Goal: Participate in discussion: Engage in conversation with other users on a specific topic

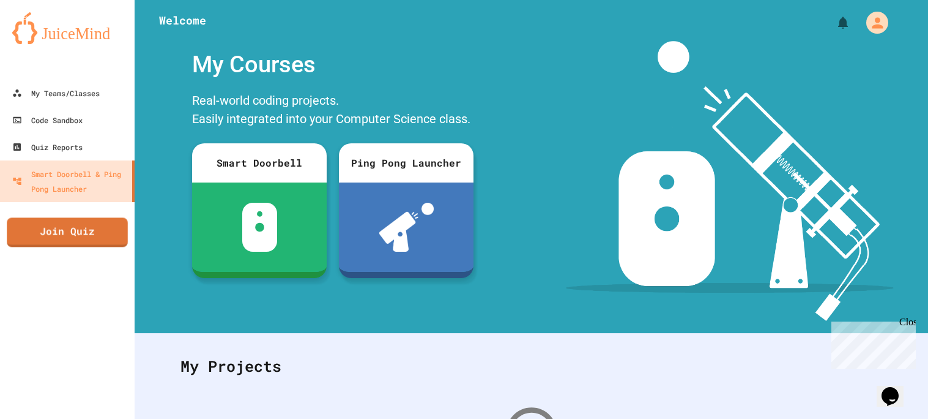
click at [95, 212] on div "My Teams/Classes Code Sandbox Quiz Reports Smart Doorbell & Ping Pong Launcher …" at bounding box center [67, 209] width 135 height 419
click at [84, 228] on link "Join Quiz" at bounding box center [67, 230] width 109 height 31
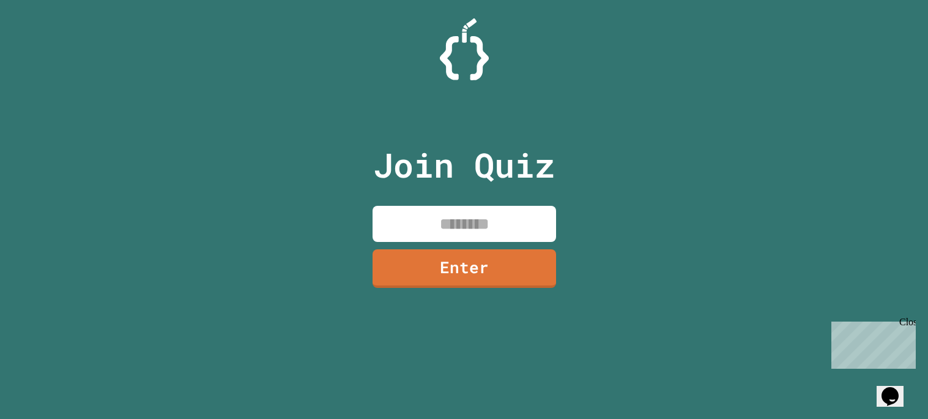
click at [411, 223] on input at bounding box center [465, 224] width 184 height 36
type input "********"
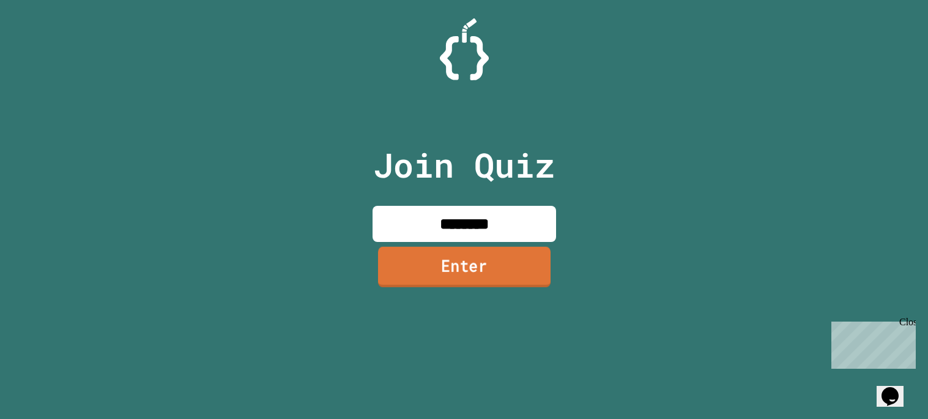
click at [414, 274] on link "Enter" at bounding box center [464, 267] width 173 height 40
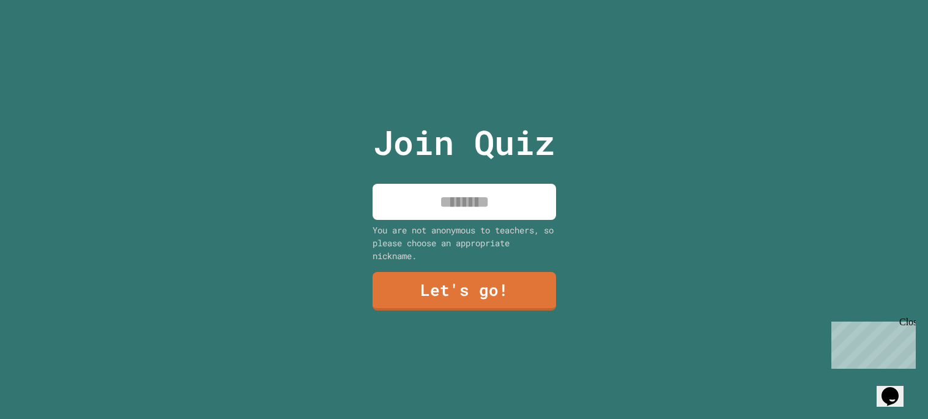
click at [427, 203] on input at bounding box center [465, 202] width 184 height 36
type input "****"
click at [415, 291] on link "Let's go!" at bounding box center [464, 289] width 178 height 40
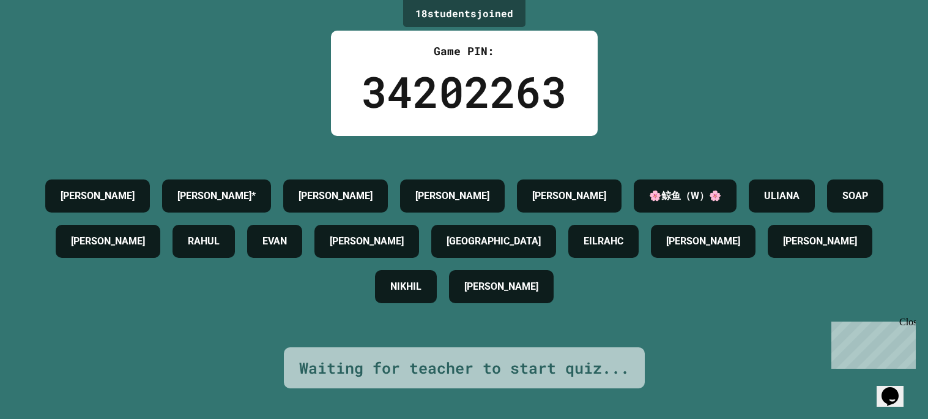
click at [258, 192] on div "[PERSON_NAME]*" at bounding box center [216, 195] width 109 height 33
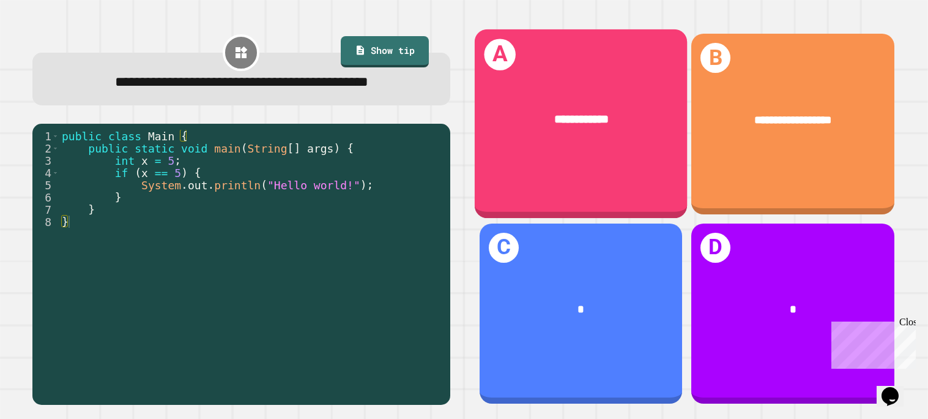
click at [497, 174] on div "**********" at bounding box center [580, 123] width 213 height 189
click at [509, 65] on h1 "A" at bounding box center [499, 54] width 31 height 31
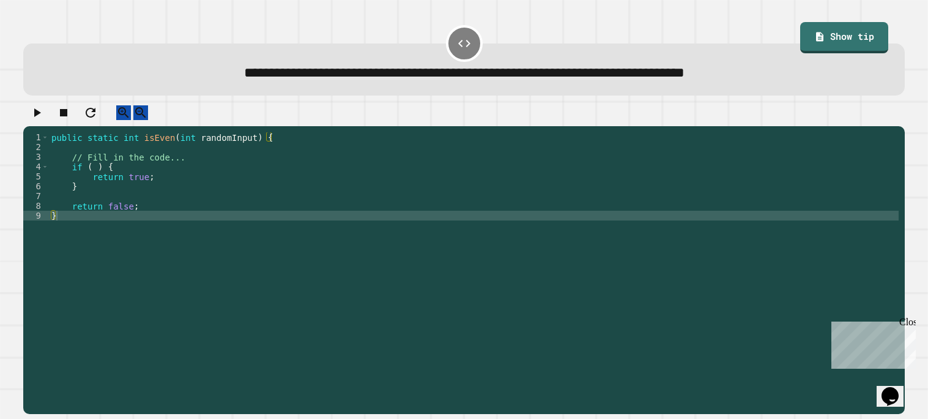
click at [278, 155] on div "public static int isEven ( int randomInput ) { // Fill in the code... if ( ) { …" at bounding box center [474, 269] width 850 height 274
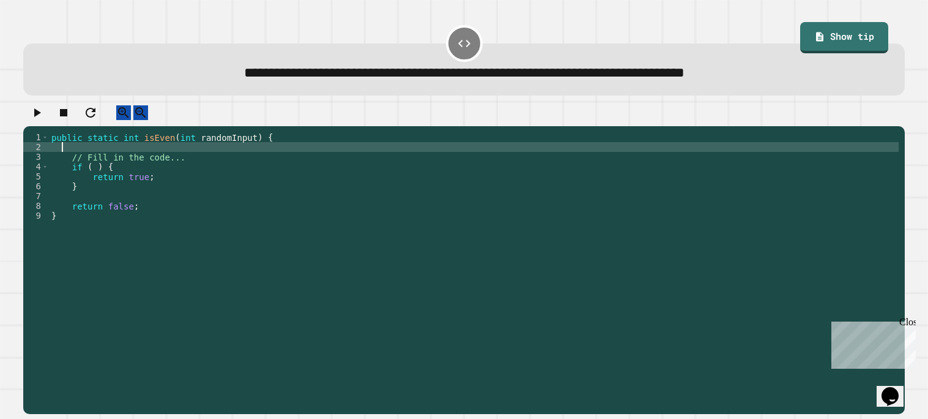
click at [97, 176] on div "public static int isEven ( int randomInput ) { // Fill in the code... if ( ) { …" at bounding box center [474, 269] width 850 height 274
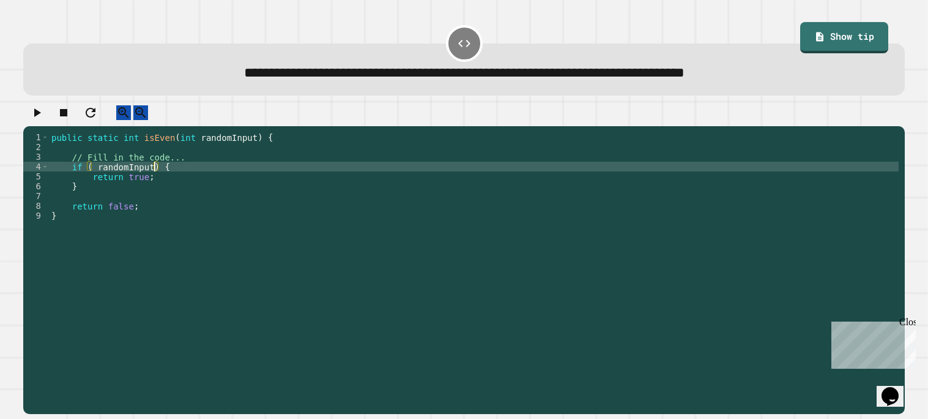
scroll to position [0, 7]
type textarea "**********"
click at [143, 188] on div "public static int isEven ( int randomInput ) { // Fill in the code... if ( rand…" at bounding box center [474, 269] width 850 height 274
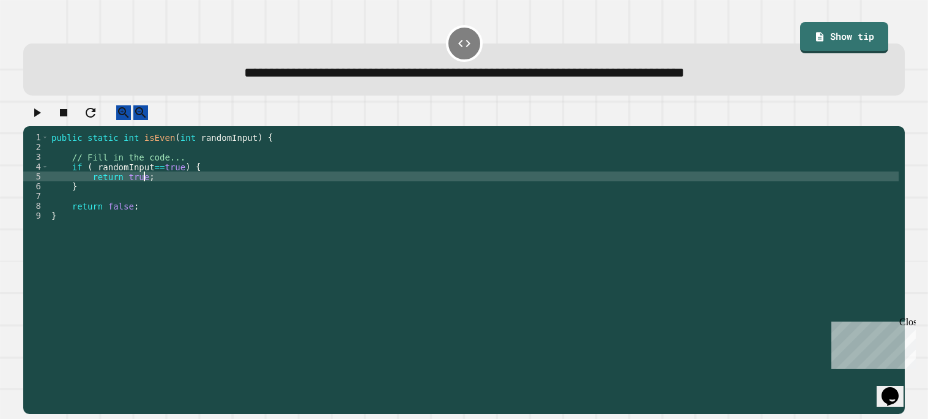
click at [100, 207] on div "public static int isEven ( int randomInput ) { // Fill in the code... if ( rand…" at bounding box center [474, 269] width 850 height 274
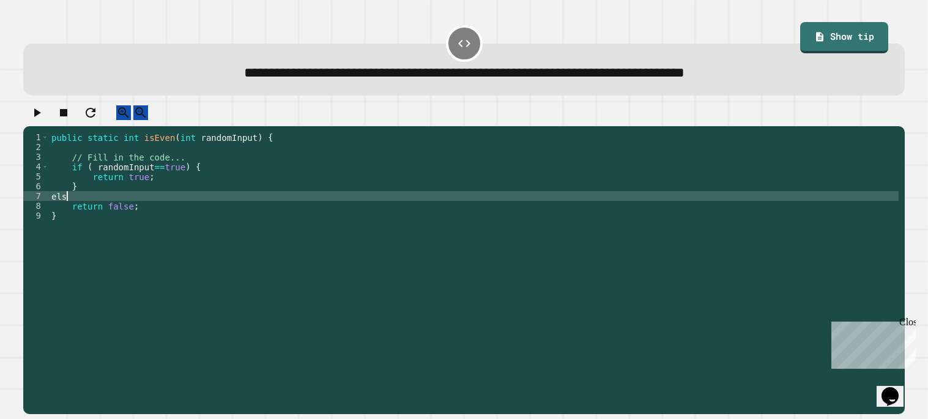
scroll to position [0, 1]
click at [44, 119] on icon "button" at bounding box center [36, 112] width 15 height 15
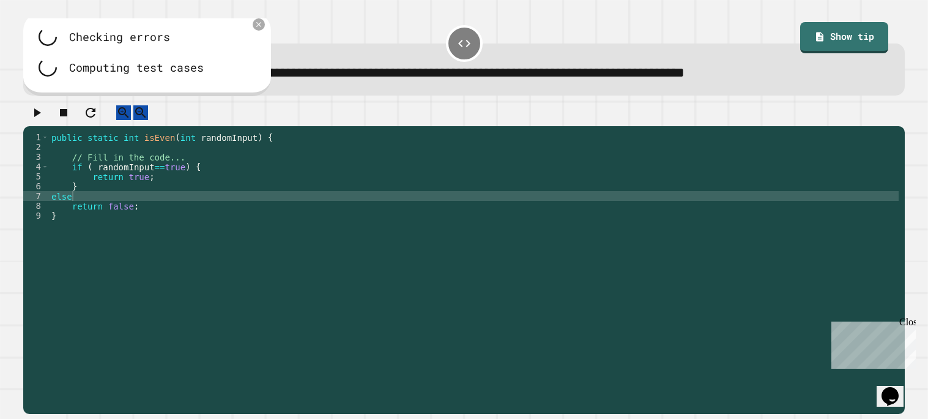
click at [87, 204] on div "public static int isEven ( int randomInput ) { // Fill in the code... if ( rand…" at bounding box center [474, 269] width 850 height 274
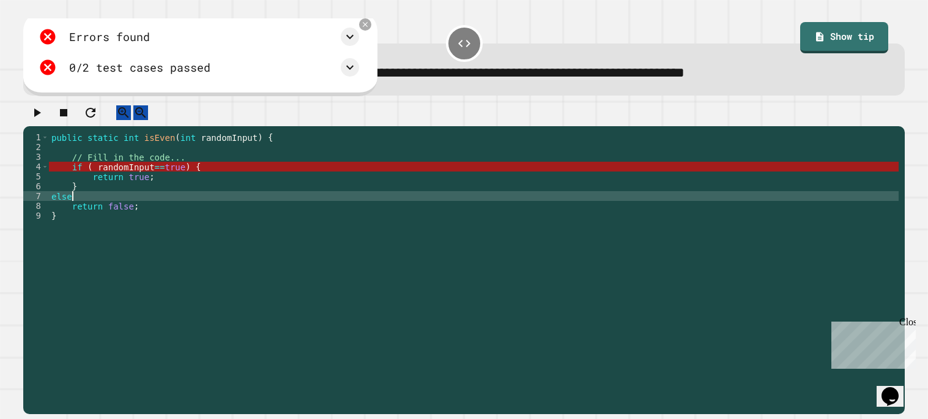
click at [159, 173] on div "public static int isEven ( int randomInput ) { // Fill in the code... if ( rand…" at bounding box center [474, 269] width 850 height 274
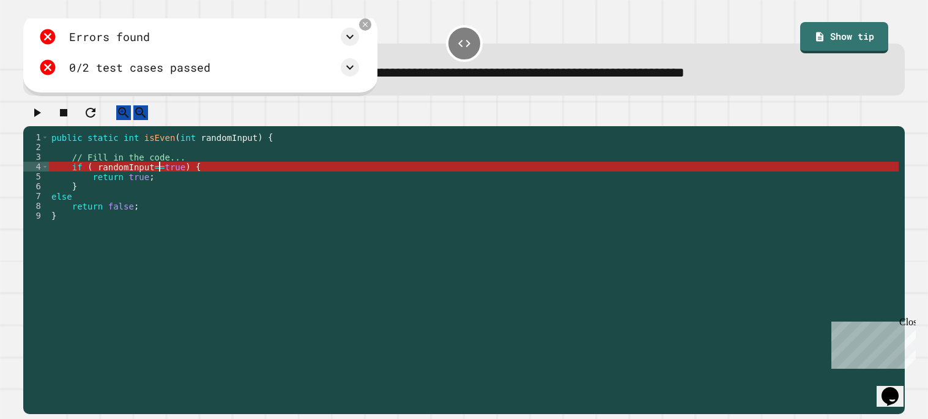
click at [191, 174] on div "public static int isEven ( int randomInput ) { // Fill in the code... if ( rand…" at bounding box center [474, 269] width 850 height 274
click at [105, 175] on div "public static int isEven ( int randomInput ) { // Fill in the code... if ( rand…" at bounding box center [474, 269] width 850 height 274
click at [97, 175] on div "public static int isEven ( int randomInput ) { // Fill in the code... if ( rand…" at bounding box center [474, 269] width 850 height 274
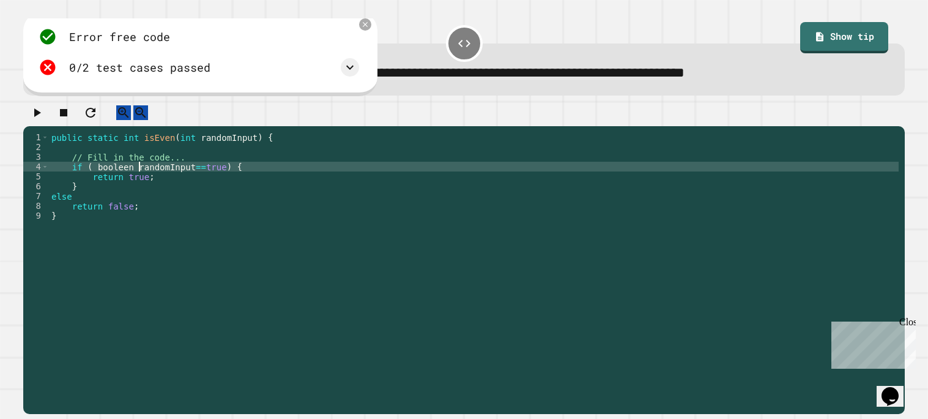
scroll to position [0, 7]
click at [43, 116] on icon "button" at bounding box center [36, 112] width 15 height 15
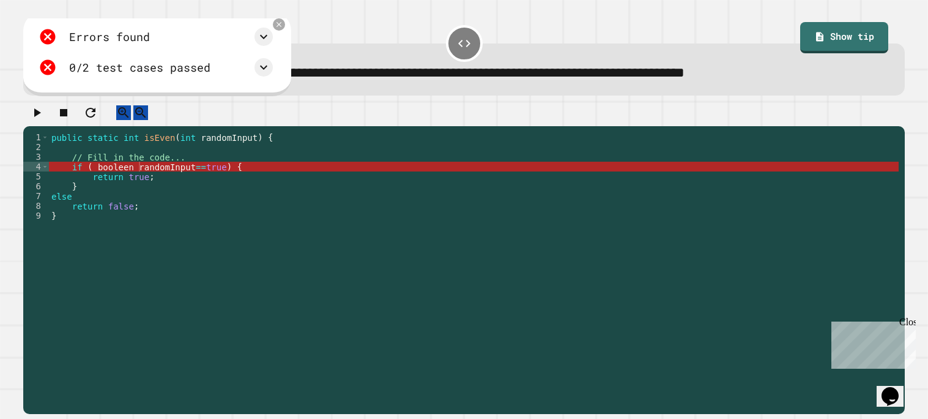
click at [125, 175] on div "public static int isEven ( int randomInput ) { // Fill in the code... if ( bool…" at bounding box center [474, 269] width 850 height 274
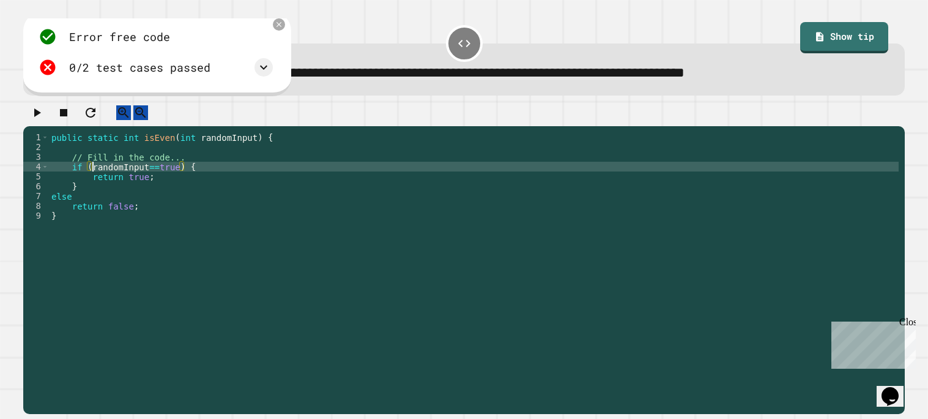
click at [44, 117] on icon "button" at bounding box center [36, 112] width 15 height 15
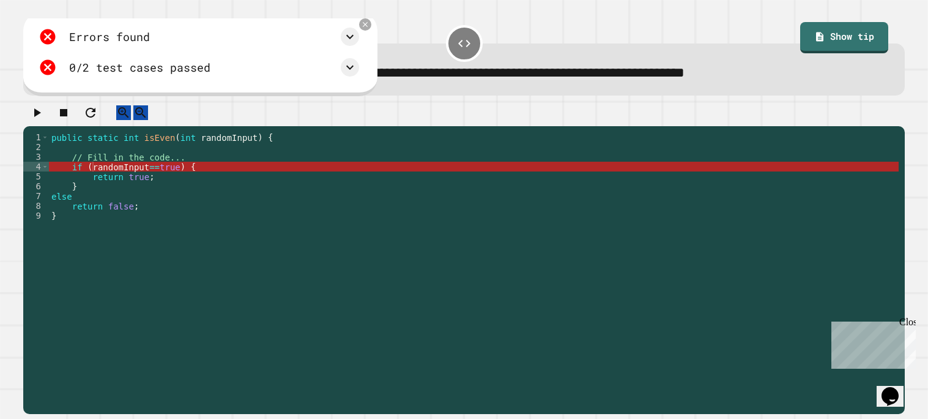
click at [188, 148] on div "public static int isEven ( int randomInput ) { // Fill in the code... if ( rand…" at bounding box center [474, 269] width 850 height 274
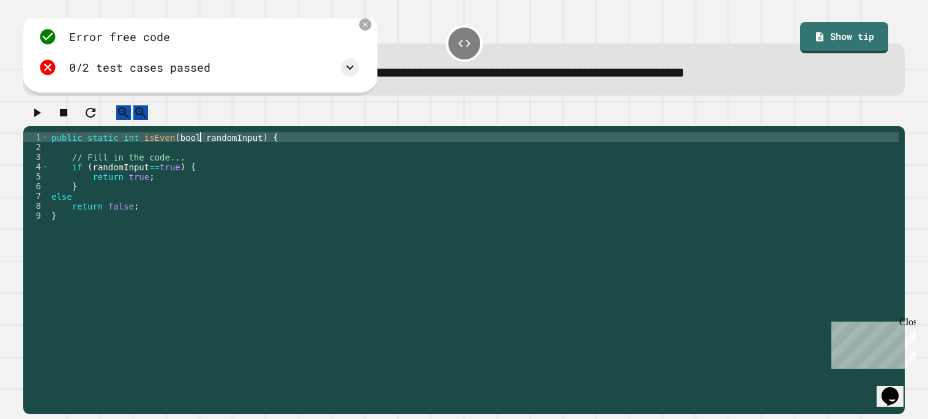
scroll to position [0, 11]
click at [44, 116] on icon "button" at bounding box center [36, 112] width 15 height 15
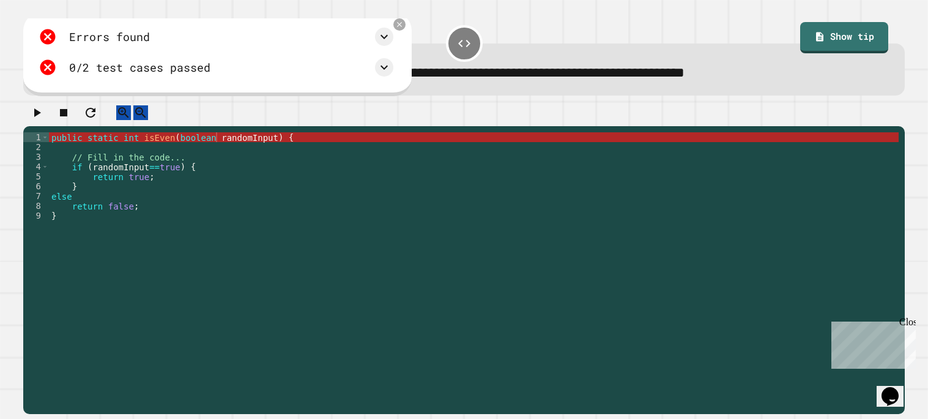
click at [195, 146] on div "public static int isEven ( boolean randomInput ) { // Fill in the code... if ( …" at bounding box center [474, 269] width 850 height 274
click at [211, 147] on div "public static int isEven ( boolean randomInput ) { // Fill in the code... if ( …" at bounding box center [474, 269] width 850 height 274
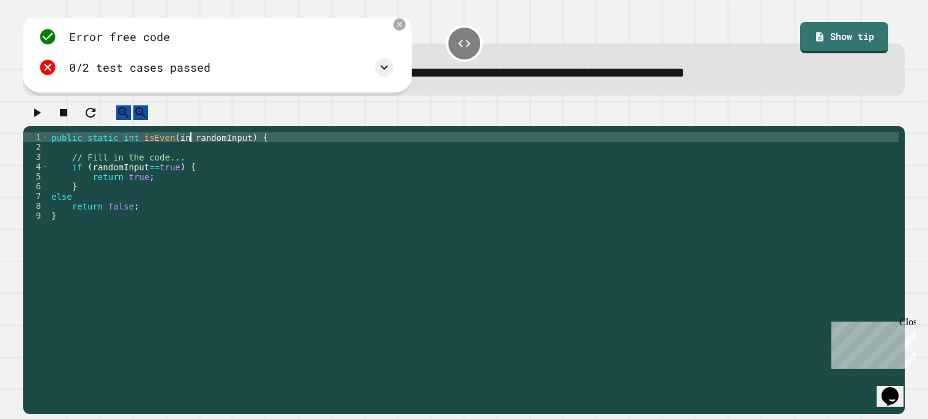
scroll to position [0, 10]
click at [129, 171] on div "public static int isEven ( int randomInput ) { // Fill in the code... if ( rand…" at bounding box center [474, 269] width 850 height 274
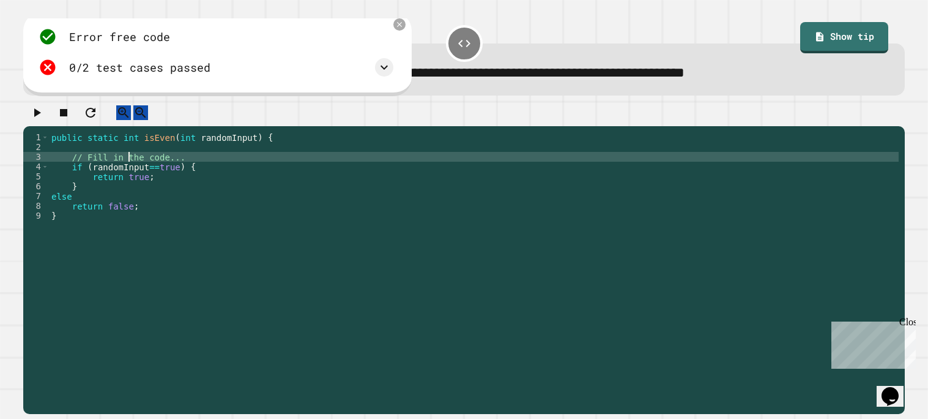
scroll to position [0, 9]
click at [173, 174] on div "public static int isEven ( int randomInput ) { // Fill in the code... if ( rand…" at bounding box center [474, 269] width 850 height 274
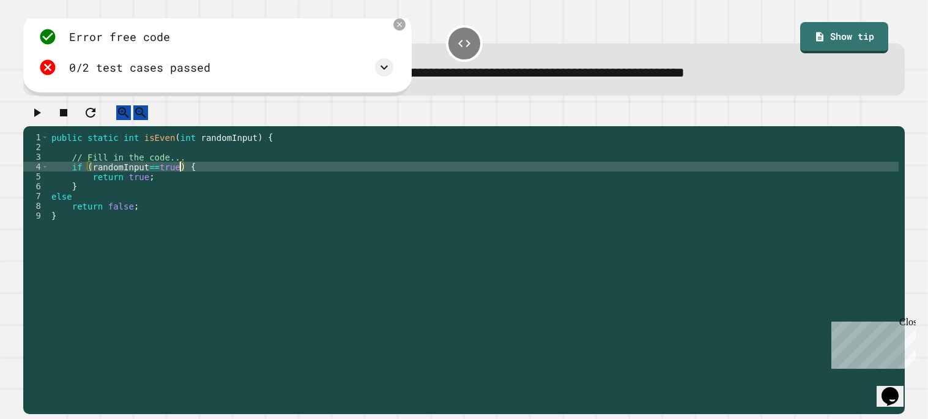
click at [187, 147] on div "public static int isEven ( int randomInput ) { // Fill in the code... if ( rand…" at bounding box center [474, 269] width 850 height 274
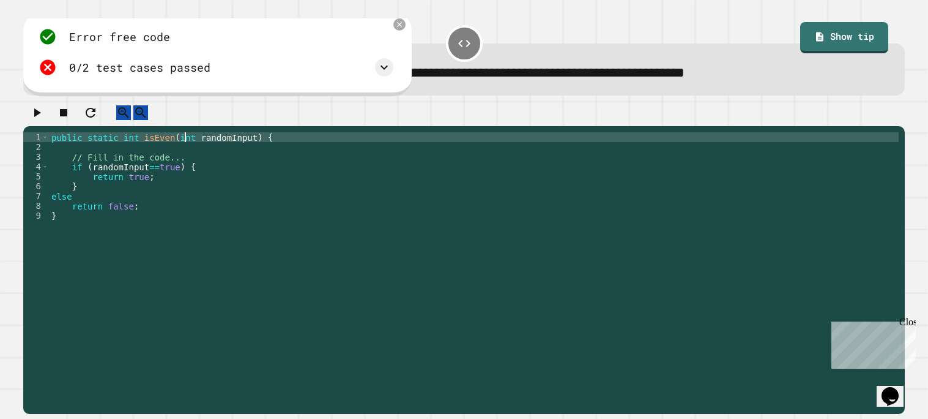
click at [187, 147] on div "public static int isEven ( int randomInput ) { // Fill in the code... if ( rand…" at bounding box center [474, 269] width 850 height 274
click at [67, 207] on div "public static int isEven ( boolean randomInput ) { // Fill in the code... if ( …" at bounding box center [474, 269] width 850 height 274
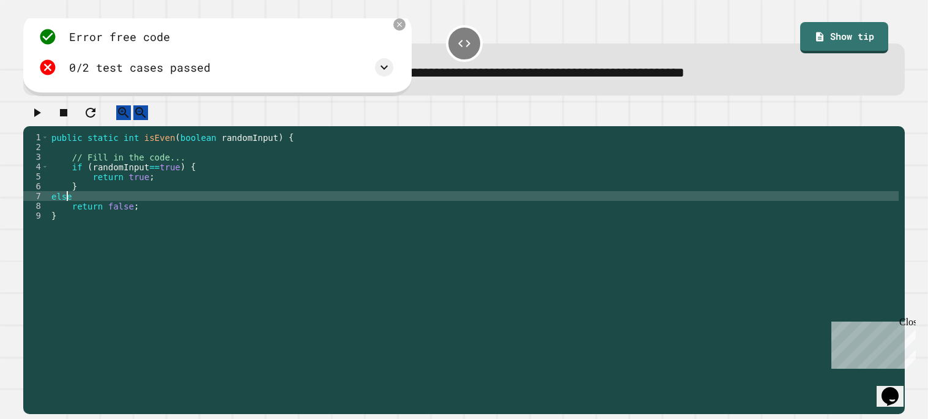
scroll to position [0, 1]
click at [67, 207] on div "public static int isEven ( boolean randomInput ) { // Fill in the code... if ( …" at bounding box center [474, 269] width 850 height 274
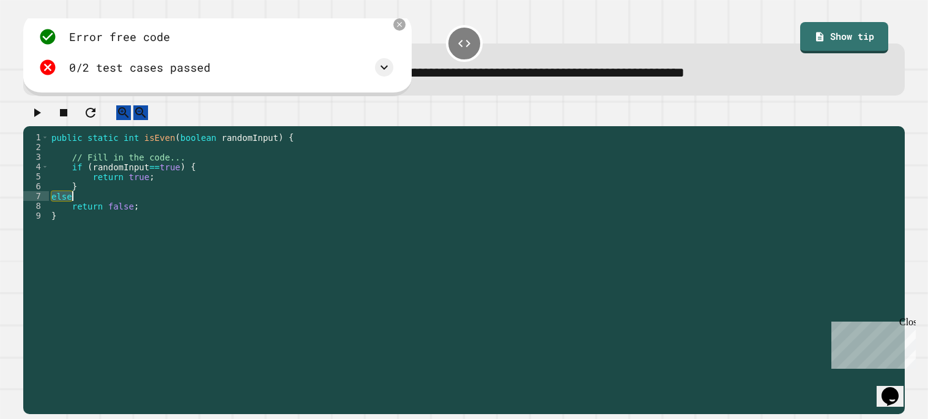
type textarea "*"
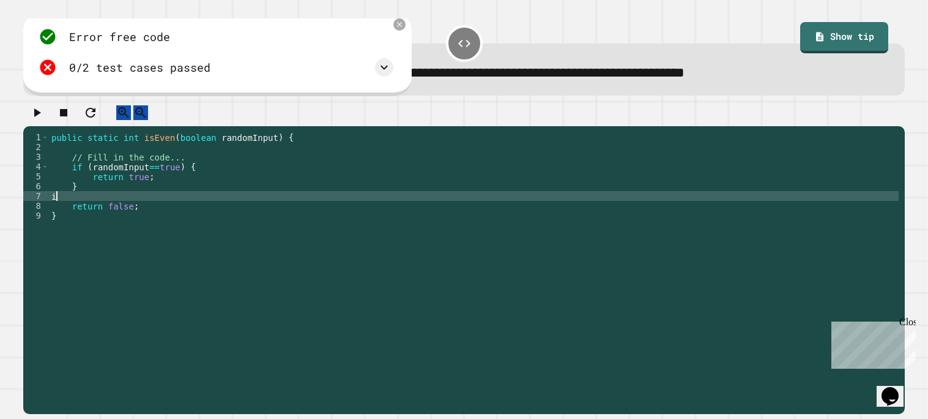
scroll to position [0, 0]
click at [186, 141] on div "1 2 3 4 5 6 7 8 9 public static int isEven ( boolean randomInput ) { // Fill in…" at bounding box center [464, 270] width 882 height 288
click at [128, 150] on div "public static int isEven ( boolean randomInput ) { // Fill in the code... if ( …" at bounding box center [474, 269] width 850 height 274
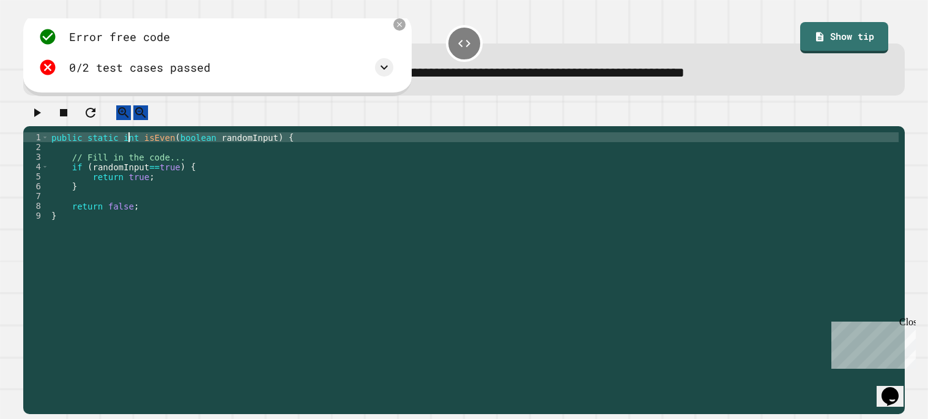
click at [128, 150] on div "public static int isEven ( boolean randomInput ) { // Fill in the code... if ( …" at bounding box center [474, 269] width 850 height 274
click at [40, 109] on button "button" at bounding box center [36, 112] width 15 height 15
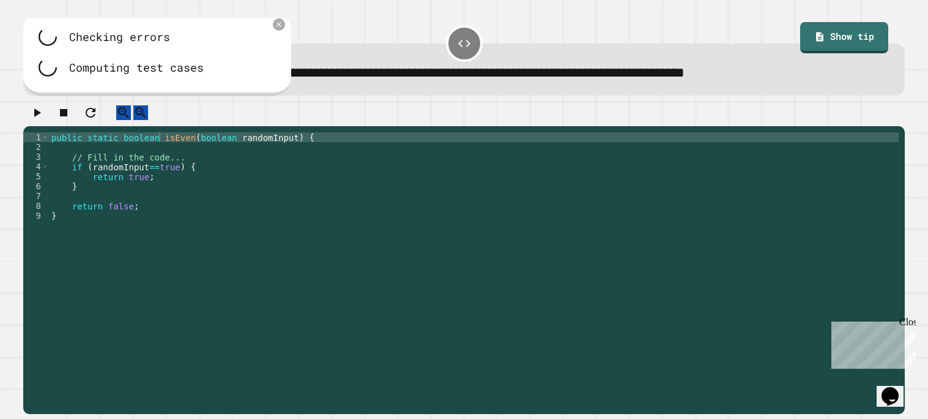
click at [67, 206] on div "public static boolean isEven ( boolean randomInput ) { // Fill in the code... i…" at bounding box center [474, 269] width 850 height 274
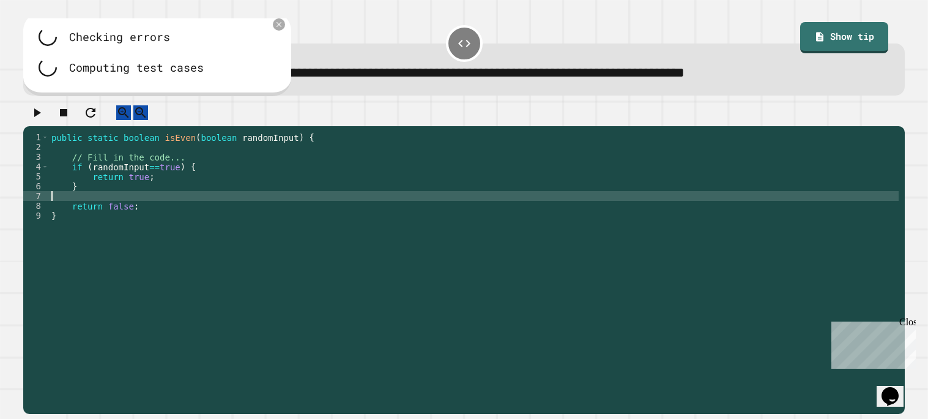
scroll to position [0, 0]
click at [227, 147] on div "public static boolean isEven ( boolean randomInput ) { // Fill in the code... i…" at bounding box center [474, 269] width 850 height 274
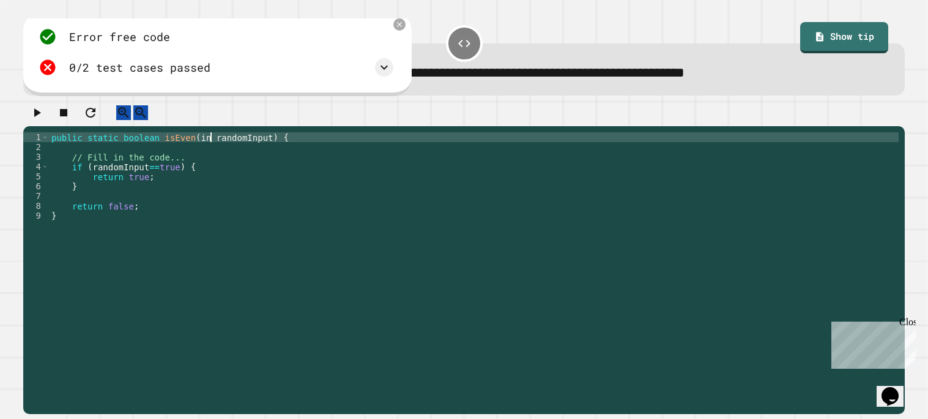
type textarea "**********"
click at [76, 204] on div "public static boolean isEven ( int randomInput ) { // Fill in the code... if ( …" at bounding box center [474, 269] width 850 height 274
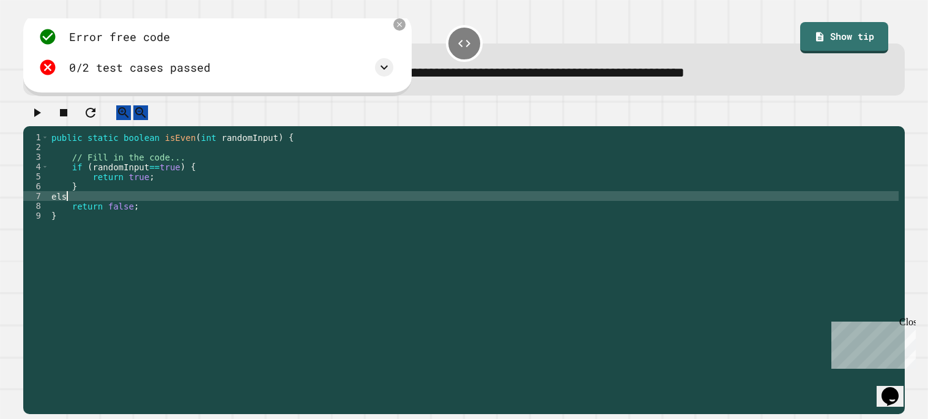
scroll to position [0, 1]
click at [44, 120] on icon "button" at bounding box center [36, 112] width 15 height 15
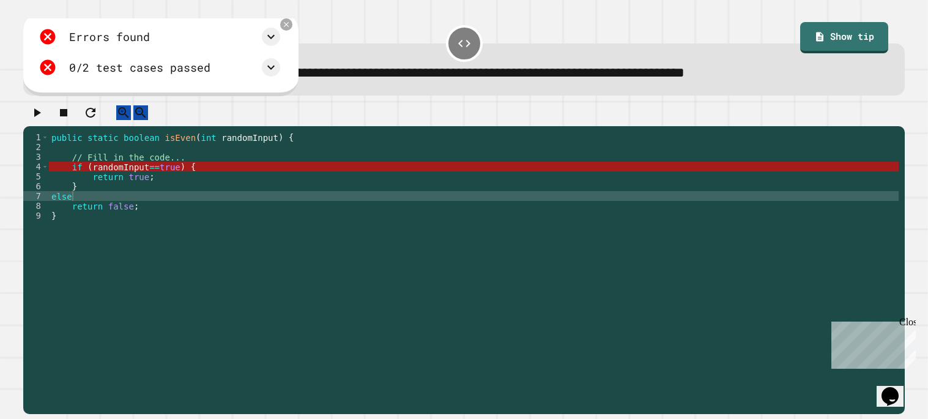
click at [62, 206] on div "public static boolean isEven ( int randomInput ) { // Fill in the code... if ( …" at bounding box center [474, 269] width 850 height 274
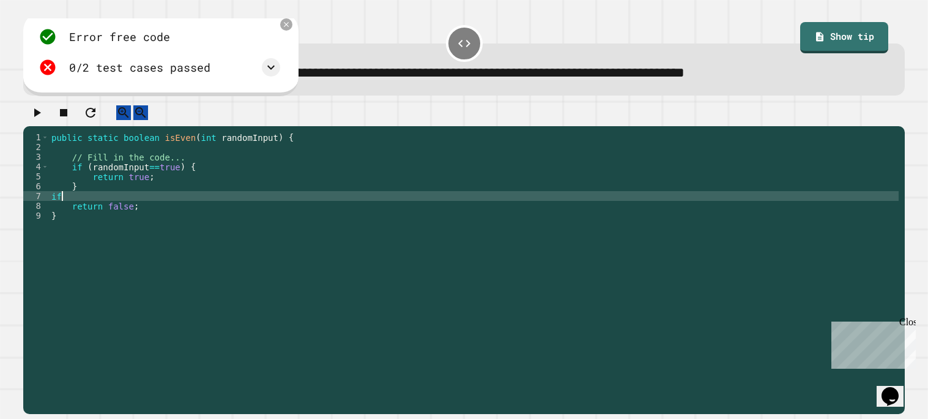
scroll to position [0, 0]
type textarea "*"
click at [34, 110] on icon "button" at bounding box center [36, 112] width 15 height 15
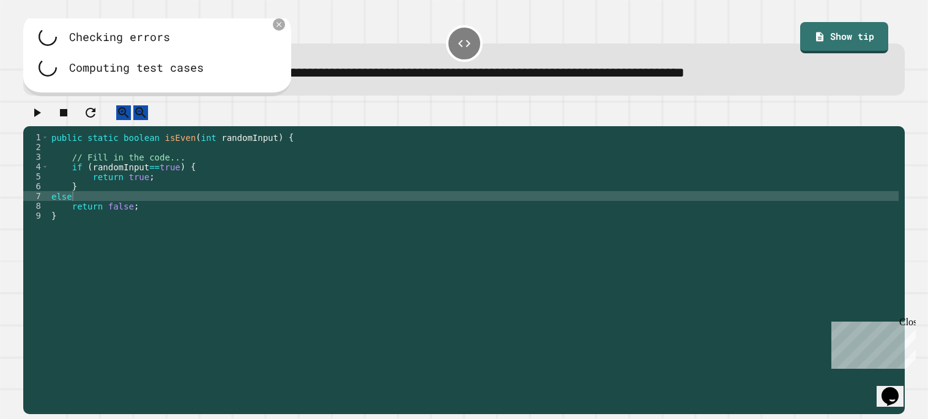
click at [79, 203] on div "public static boolean isEven ( int randomInput ) { // Fill in the code... if ( …" at bounding box center [474, 269] width 850 height 274
click at [148, 177] on div "public static boolean isEven ( int randomInput ) { // Fill in the code... if ( …" at bounding box center [474, 269] width 850 height 274
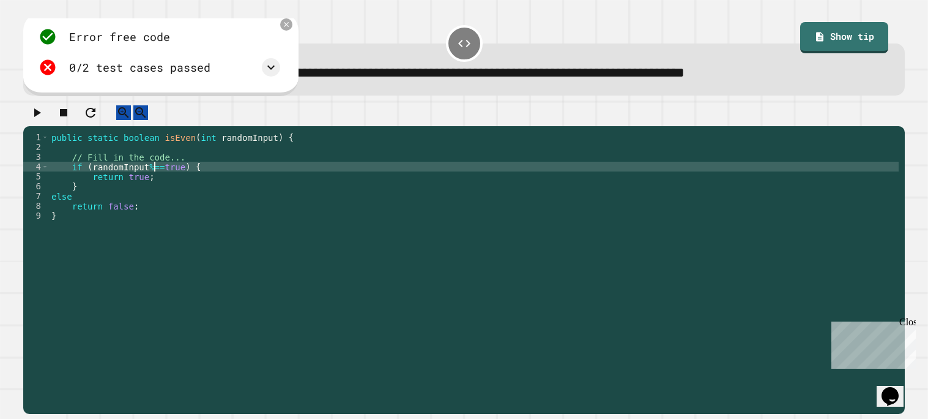
scroll to position [0, 7]
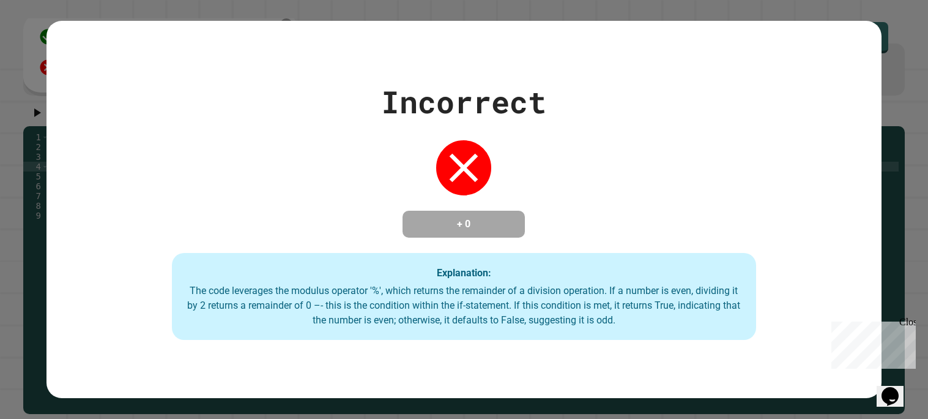
type textarea "**********"
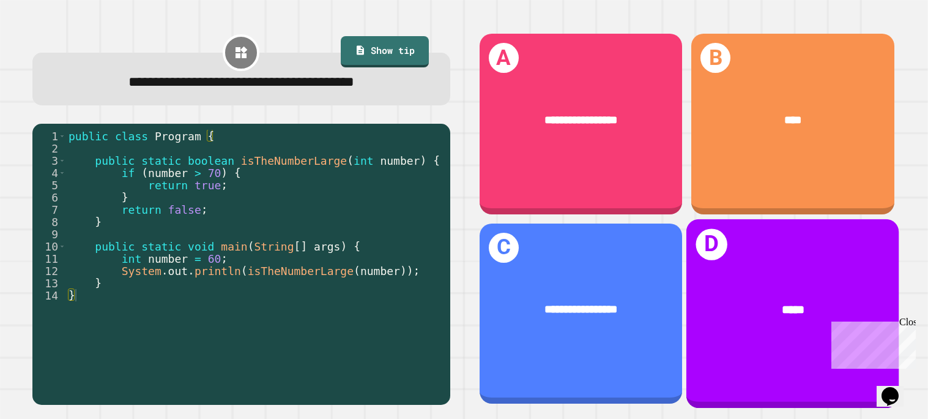
click at [782, 314] on span "*****" at bounding box center [793, 310] width 23 height 12
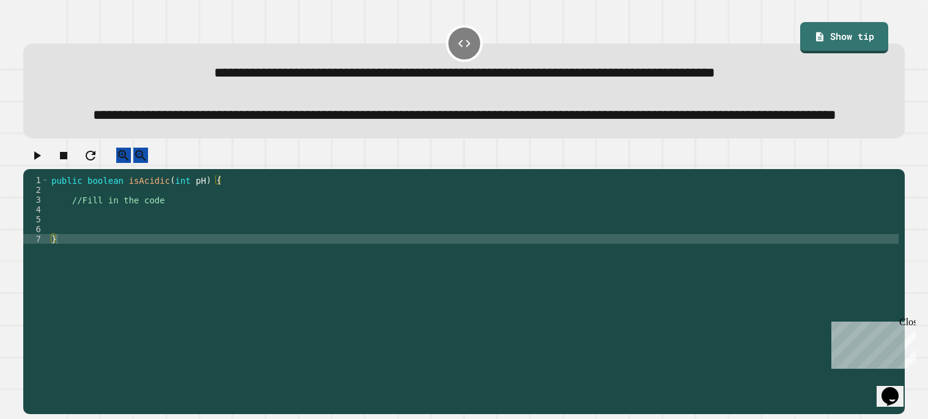
click at [210, 204] on div "1 2 3 4 5 6 7 public boolean isAcidic ( int pH ) { //Fill in the code } XXXXXXX…" at bounding box center [464, 291] width 882 height 245
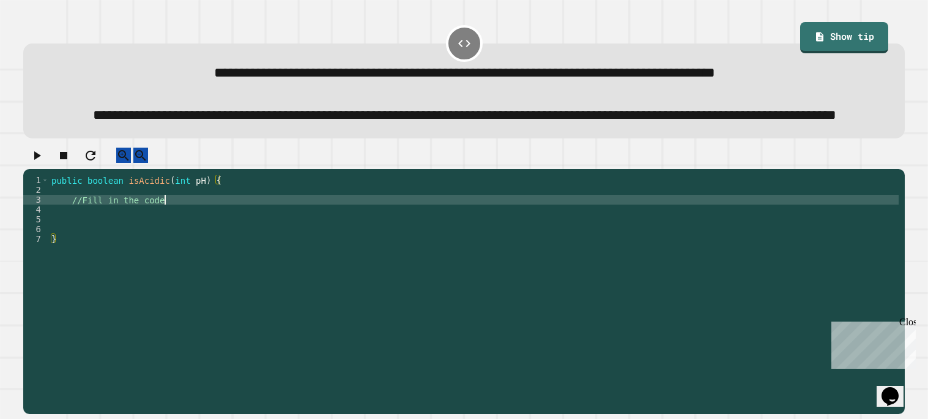
click at [167, 234] on div "public boolean isAcidic ( int pH ) { //Fill in the code }" at bounding box center [474, 278] width 850 height 206
type textarea "**********"
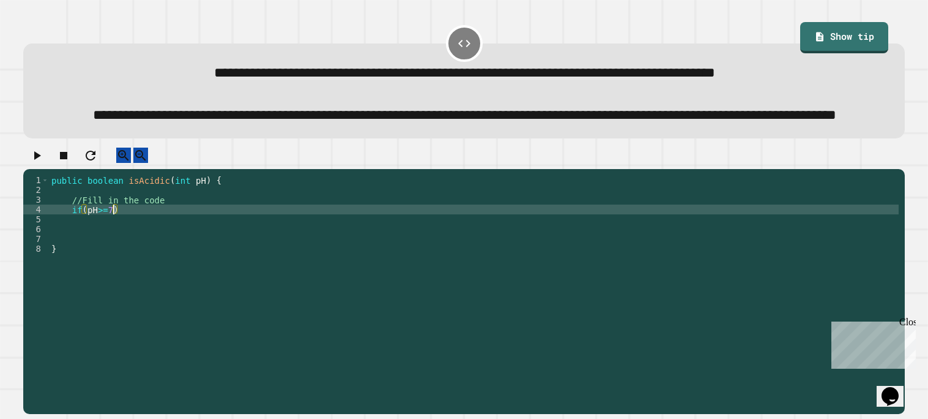
scroll to position [0, 4]
type textarea "**********"
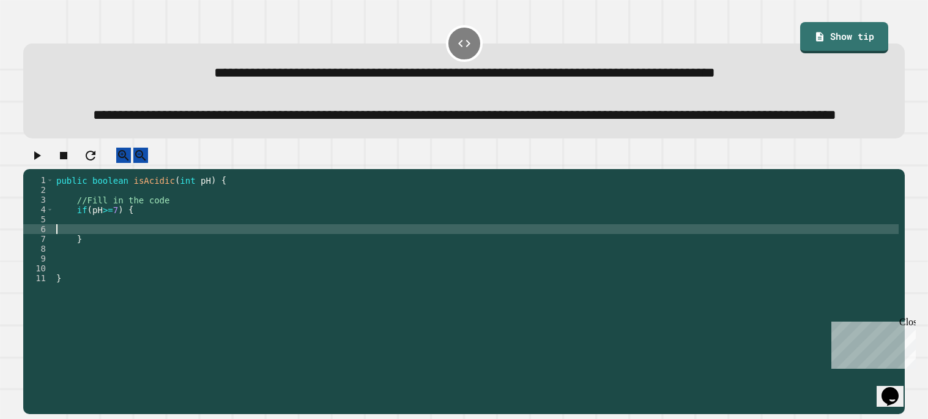
scroll to position [0, 0]
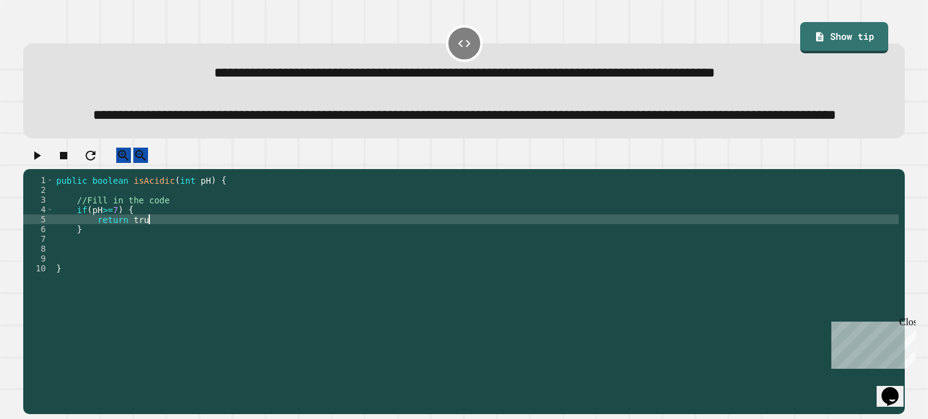
type textarea "**********"
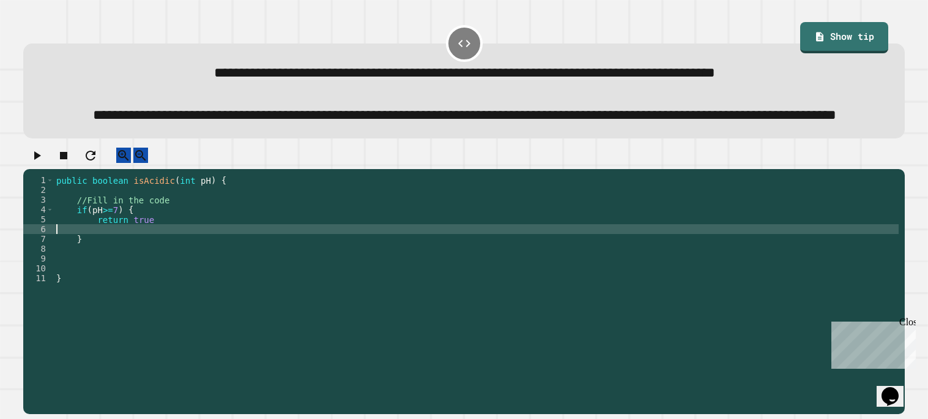
type textarea "**********"
type textarea "*"
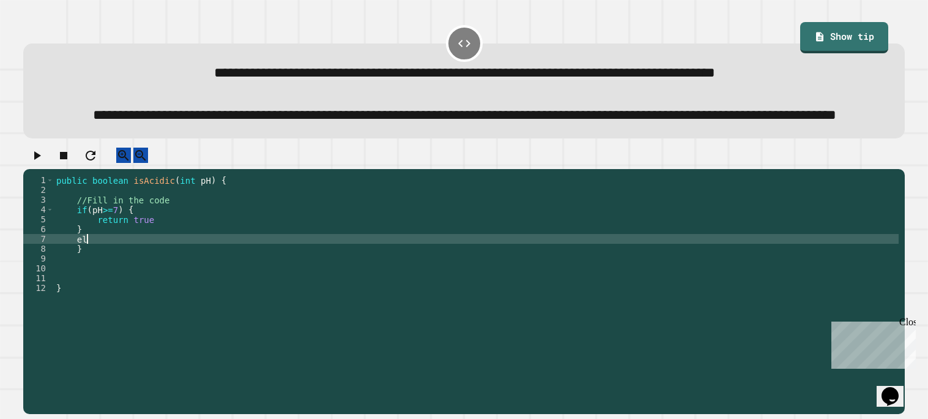
type textarea "****"
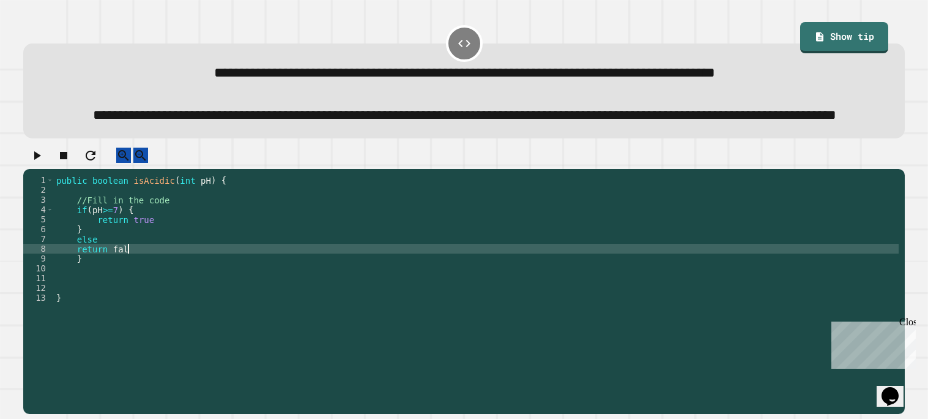
scroll to position [0, 5]
click at [173, 254] on div "public boolean isAcidic ( int pH ) { //Fill in the code if ( pH >= 7 ) { return…" at bounding box center [476, 278] width 845 height 206
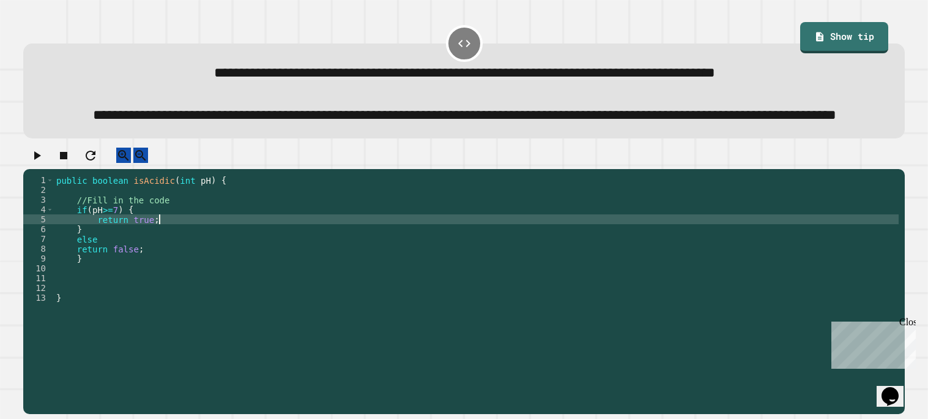
scroll to position [0, 6]
click at [44, 163] on icon "button" at bounding box center [36, 155] width 15 height 15
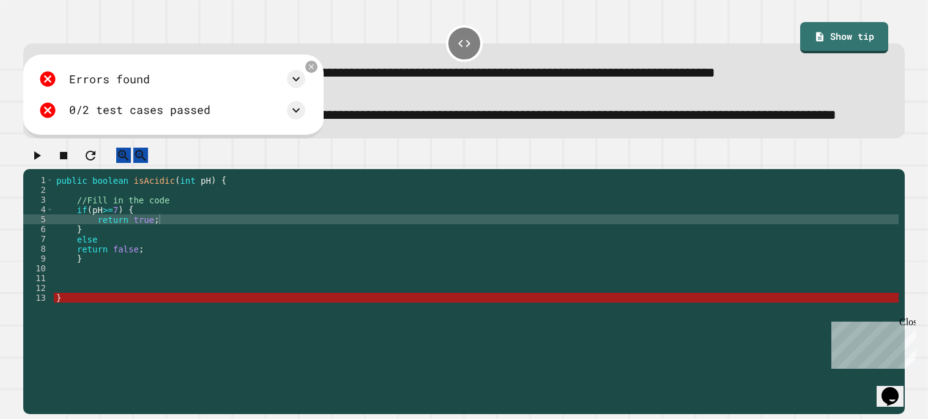
click at [70, 309] on div "public boolean isAcidic ( int pH ) { //Fill in the code if ( pH >= 7 ) { return…" at bounding box center [476, 278] width 845 height 206
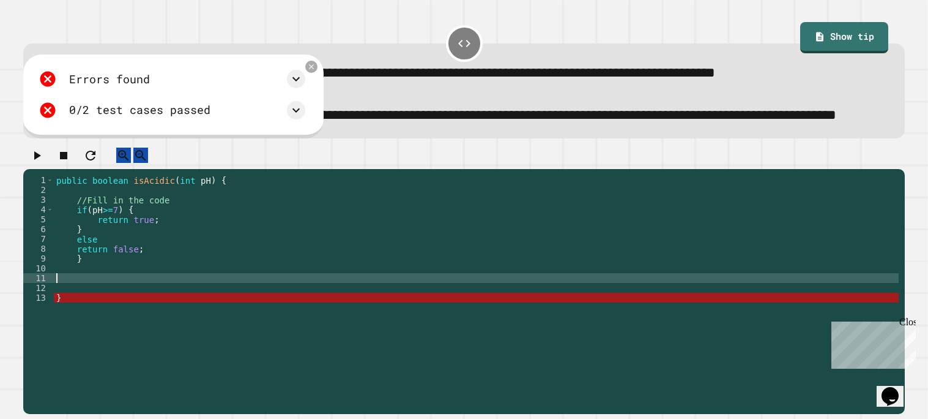
click at [106, 271] on div "public boolean isAcidic ( int pH ) { //Fill in the code if ( pH >= 7 ) { return…" at bounding box center [476, 278] width 845 height 206
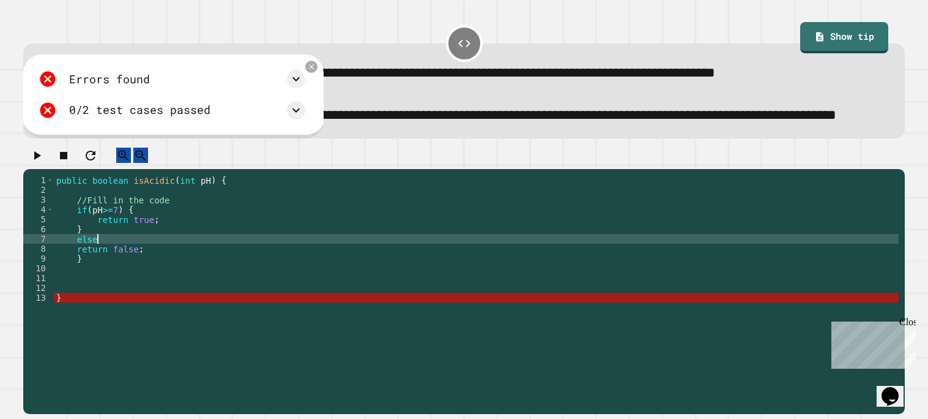
scroll to position [0, 2]
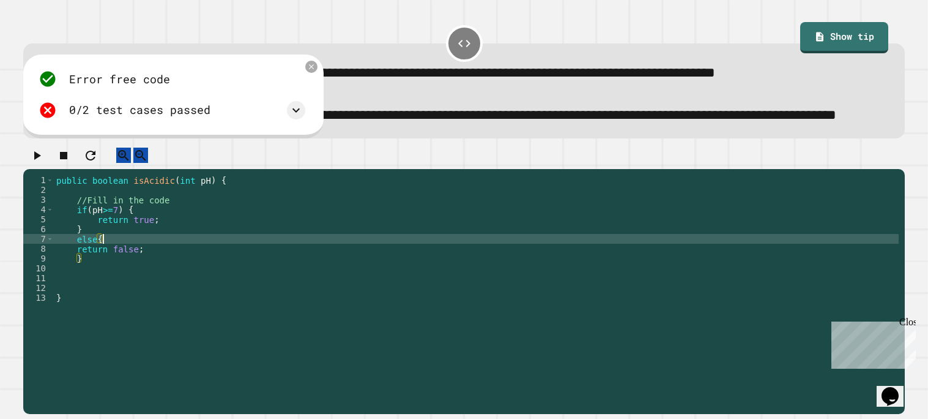
click at [155, 282] on div "public boolean isAcidic ( int pH ) { //Fill in the code if ( pH >= 7 ) { return…" at bounding box center [476, 278] width 845 height 206
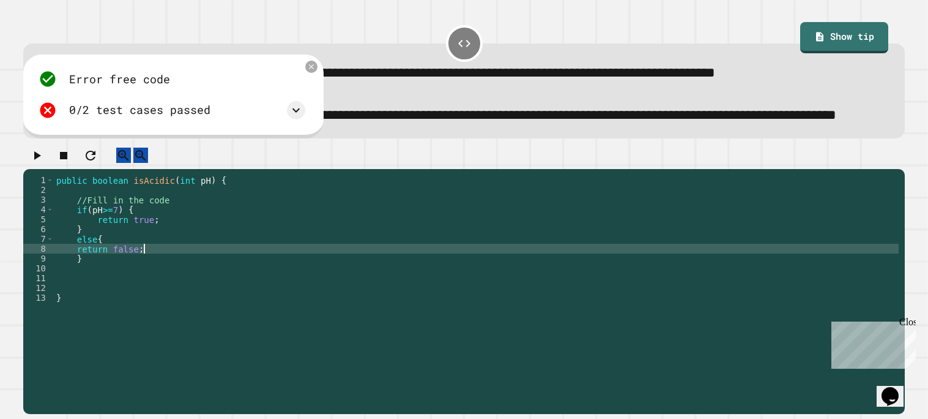
type textarea "**********"
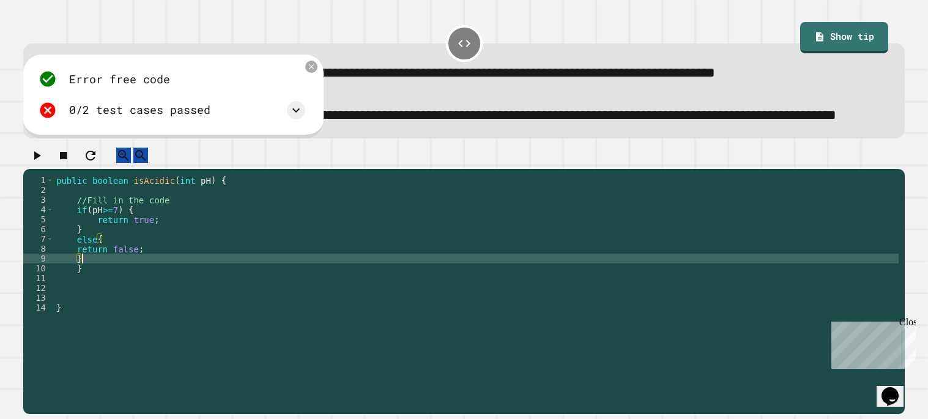
click at [32, 169] on div at bounding box center [464, 157] width 882 height 21
click at [39, 163] on icon "button" at bounding box center [36, 155] width 15 height 15
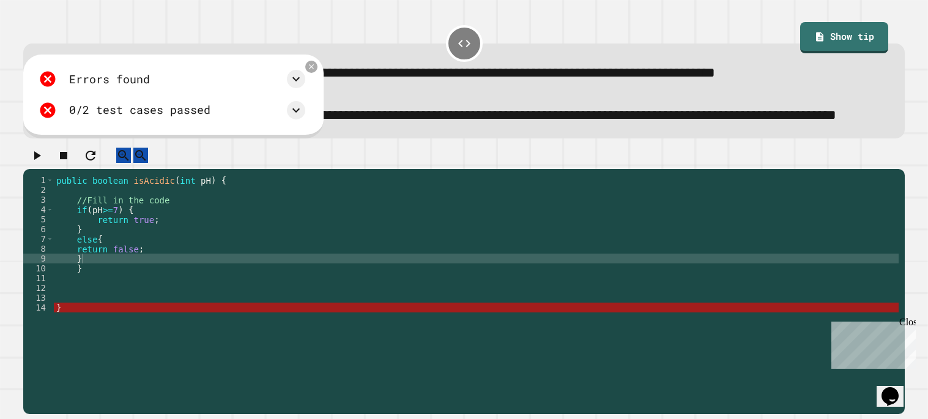
click at [66, 340] on div "public boolean isAcidic ( int pH ) { //Fill in the code if ( pH >= 7 ) { return…" at bounding box center [476, 278] width 845 height 206
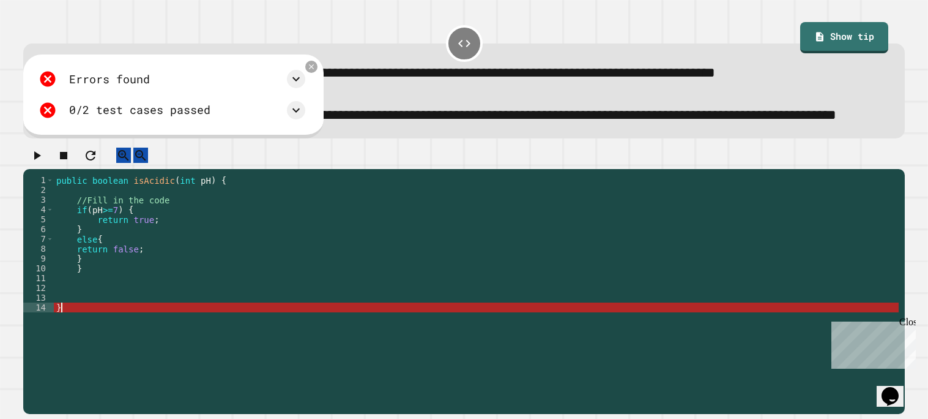
type textarea "*"
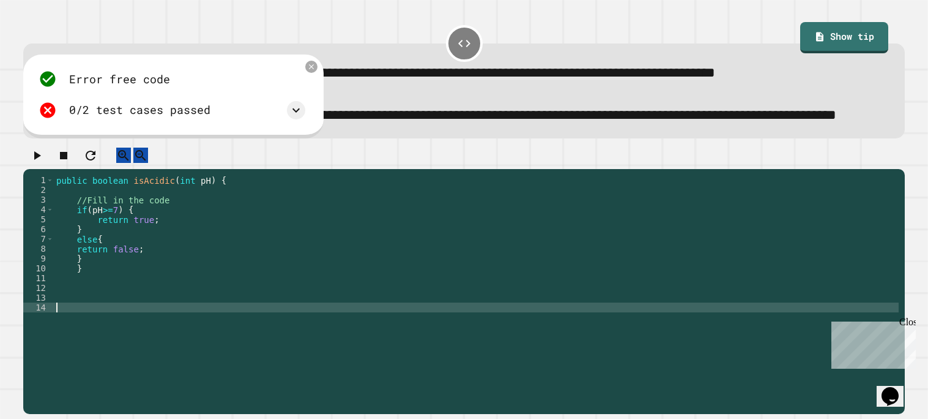
click at [41, 160] on icon "button" at bounding box center [37, 155] width 7 height 9
click at [111, 275] on div "public boolean isAcidic ( int pH ) { //Fill in the code if ( pH >= 7 ) { return…" at bounding box center [476, 278] width 845 height 206
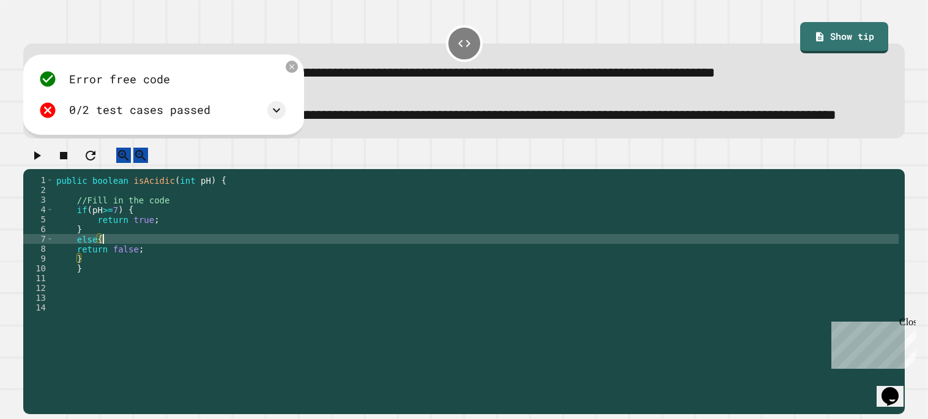
click at [105, 243] on div "public boolean isAcidic ( int pH ) { //Fill in the code if ( pH >= 7 ) { return…" at bounding box center [476, 278] width 845 height 206
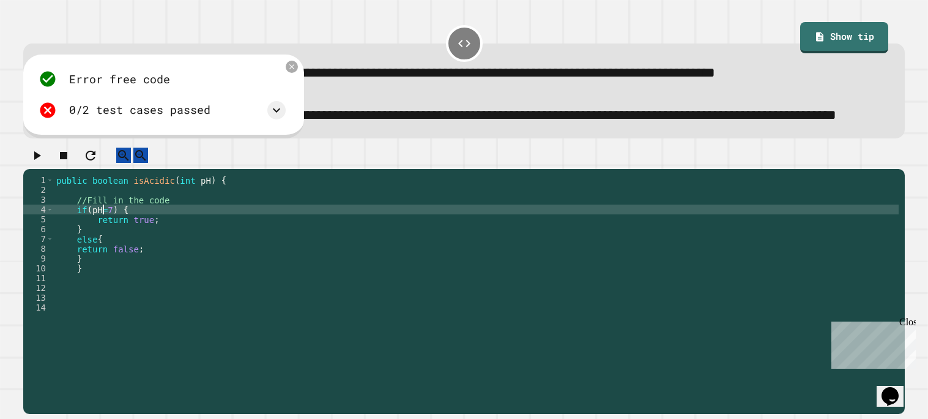
scroll to position [0, 4]
click at [43, 163] on icon "button" at bounding box center [36, 155] width 15 height 15
click at [94, 255] on div "public boolean isAcidic ( int pH ) { //Fill in the code if ( pH <= 7 ) { return…" at bounding box center [476, 278] width 845 height 206
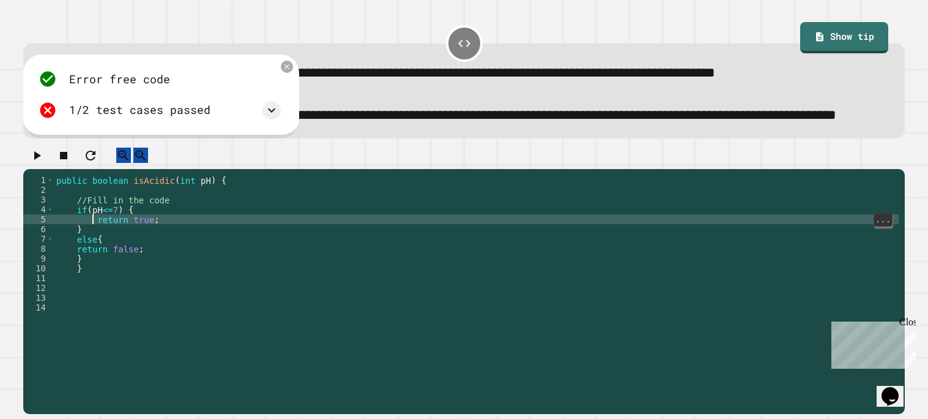
click at [119, 259] on div "public boolean isAcidic ( int pH ) { //Fill in the code if ( pH <= 7 ) { return…" at bounding box center [476, 278] width 845 height 206
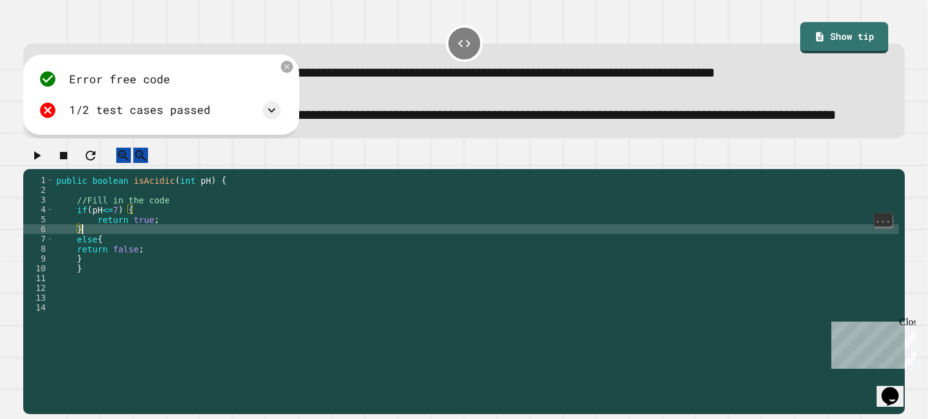
click at [112, 242] on div "public boolean isAcidic ( int pH ) { //Fill in the code if ( pH <= 7 ) { return…" at bounding box center [476, 278] width 845 height 206
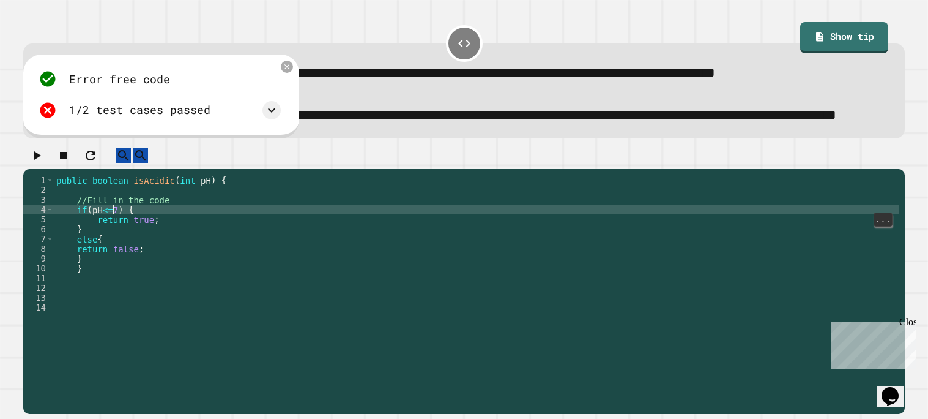
type textarea "**********"
click at [42, 163] on icon "button" at bounding box center [36, 155] width 15 height 15
